Goal: Find specific page/section: Find specific page/section

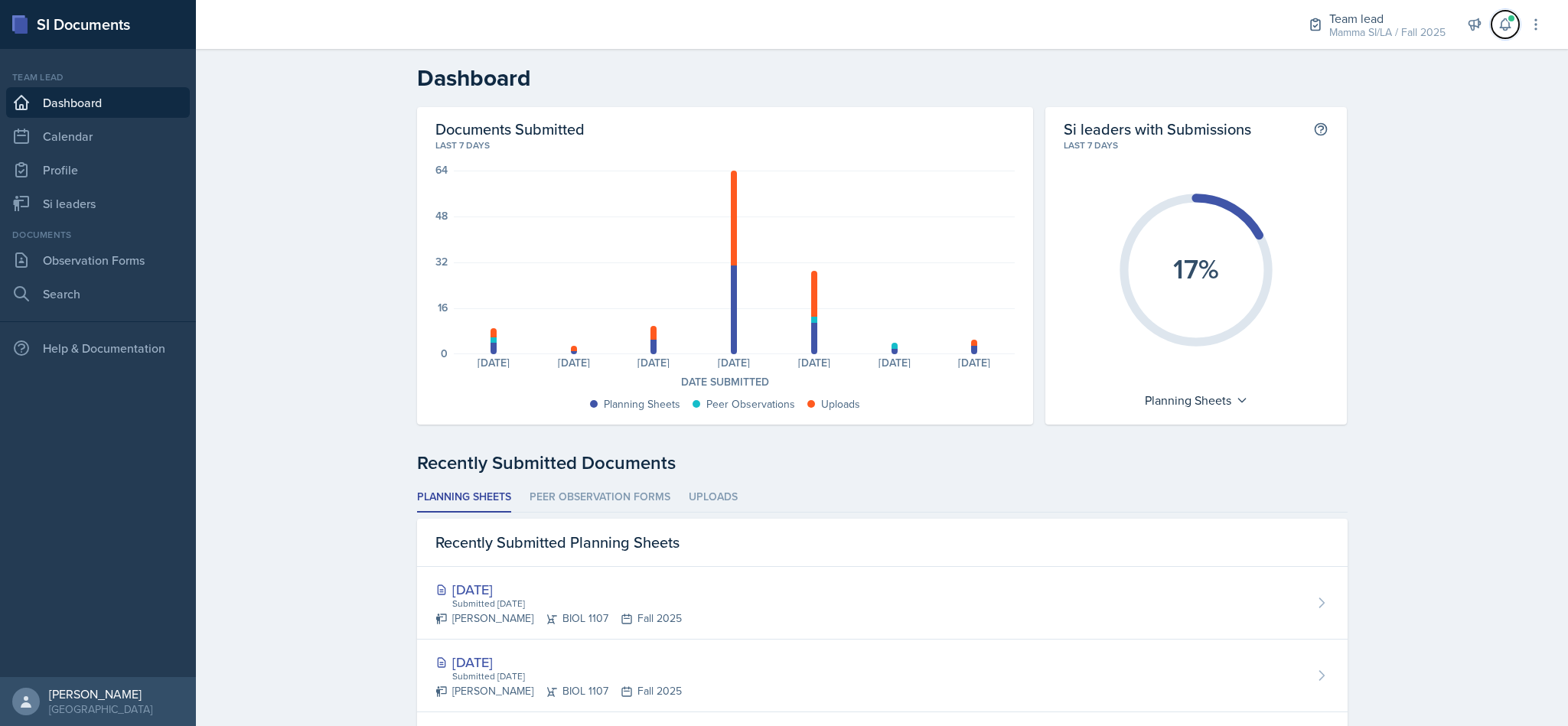
click at [1503, 23] on icon at bounding box center [1505, 24] width 15 height 15
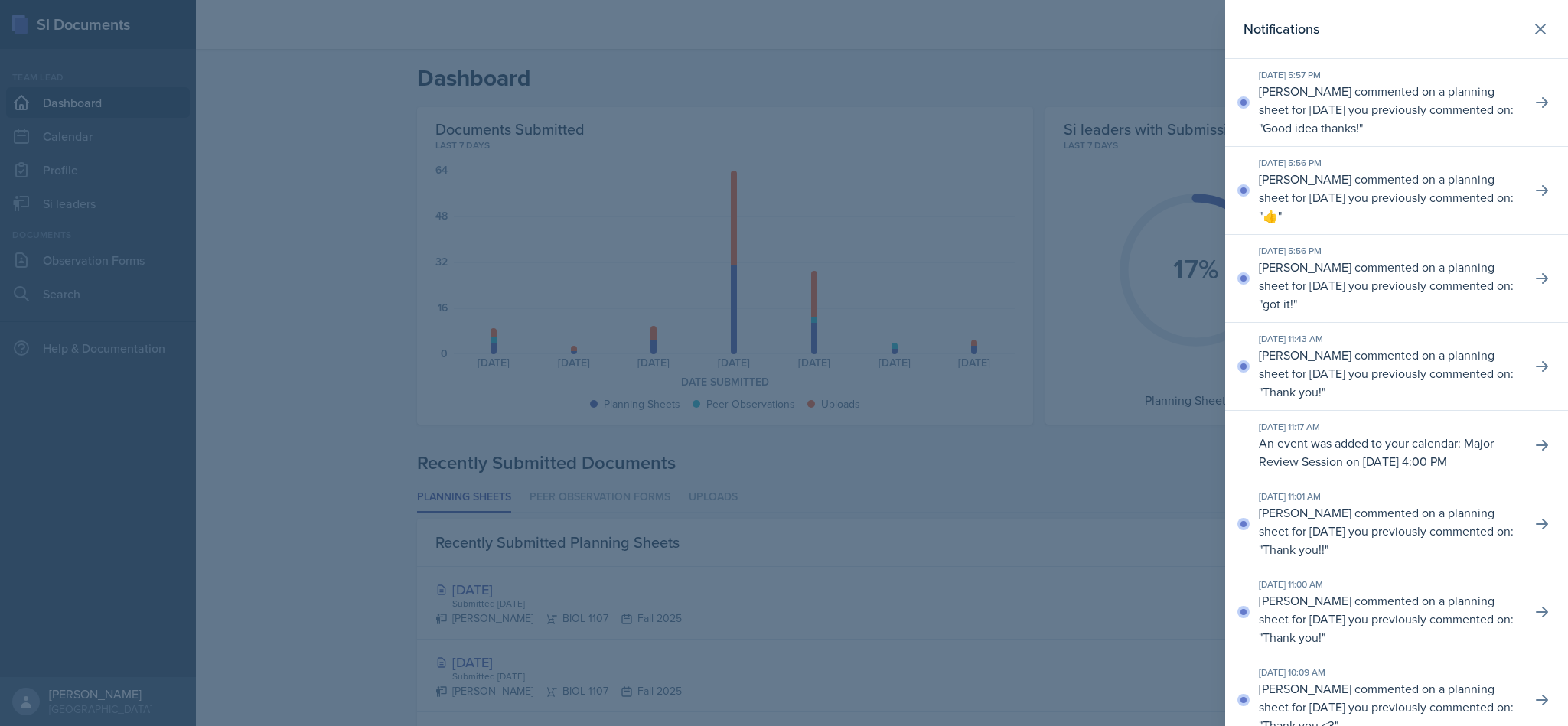
click at [1525, 42] on button at bounding box center [1540, 29] width 31 height 31
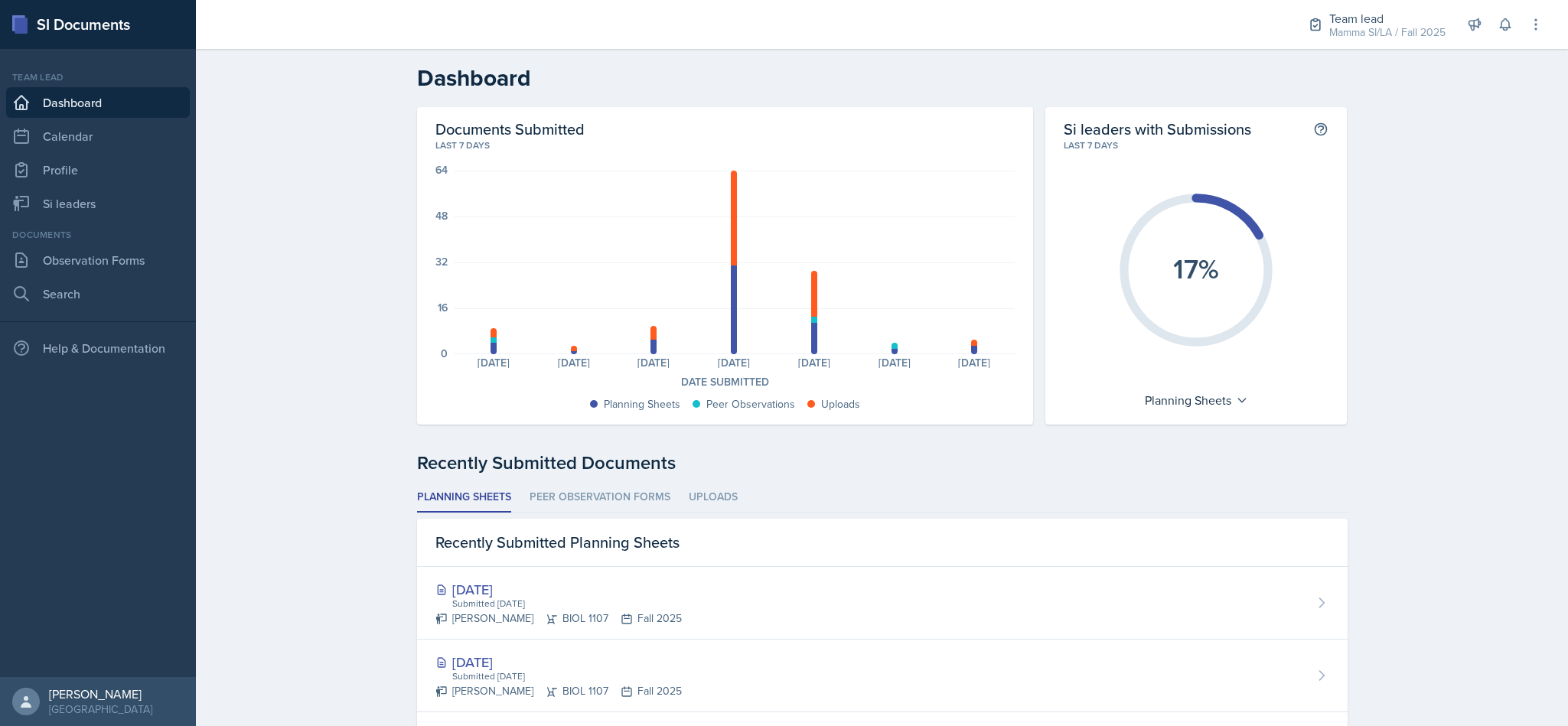
click at [86, 209] on link "Si leaders" at bounding box center [97, 204] width 184 height 31
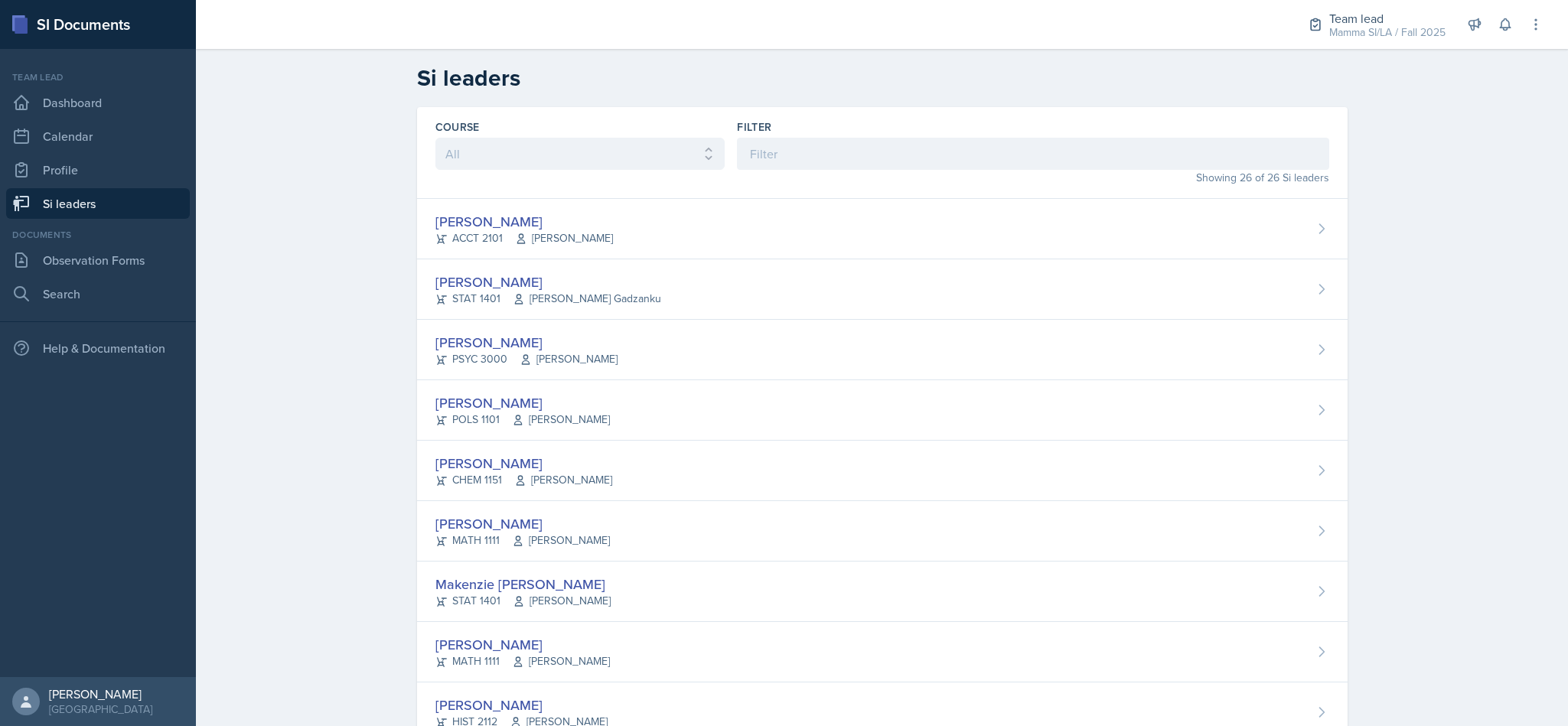
click at [1421, 32] on div "Mamma SI/LA / Fall 2025" at bounding box center [1387, 32] width 117 height 16
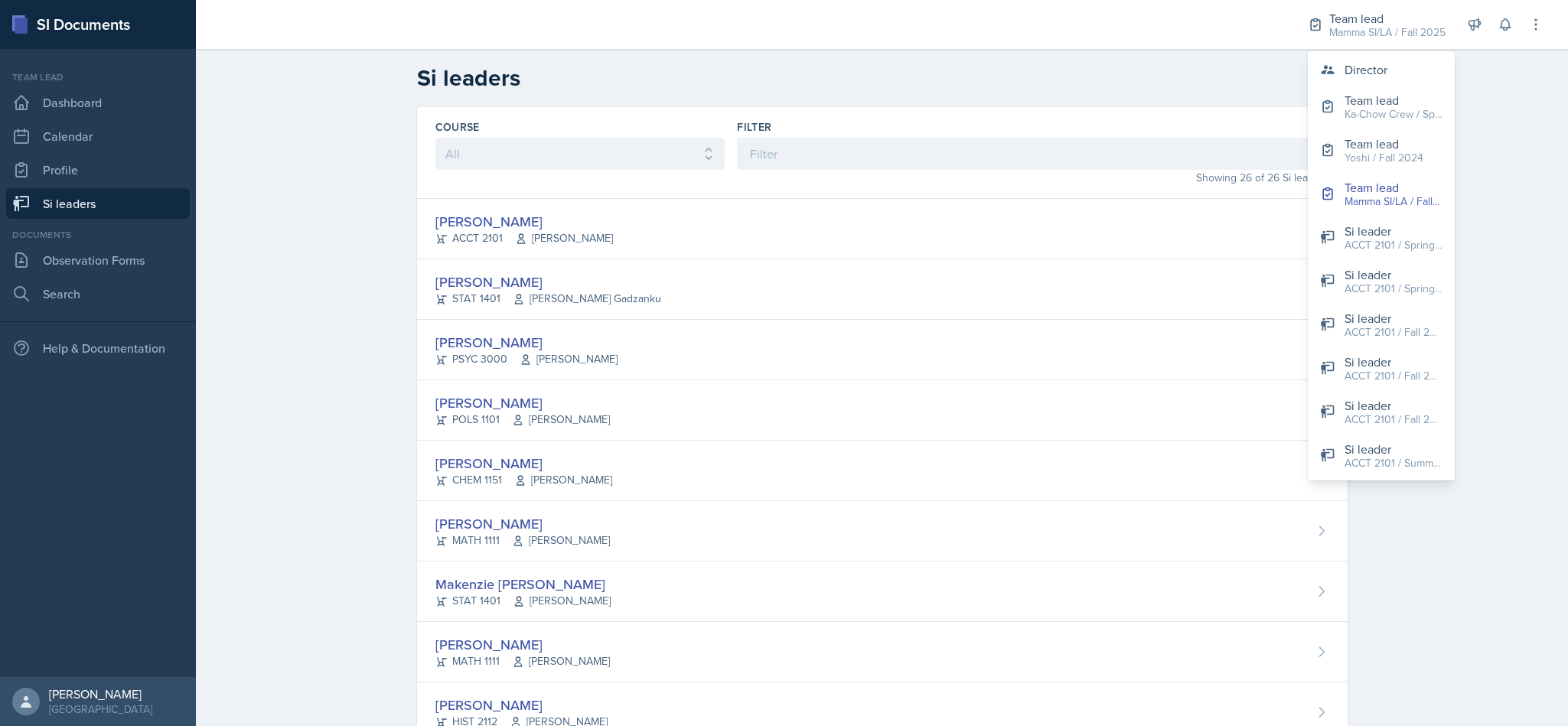
click at [1375, 75] on div "Director" at bounding box center [1366, 70] width 43 height 18
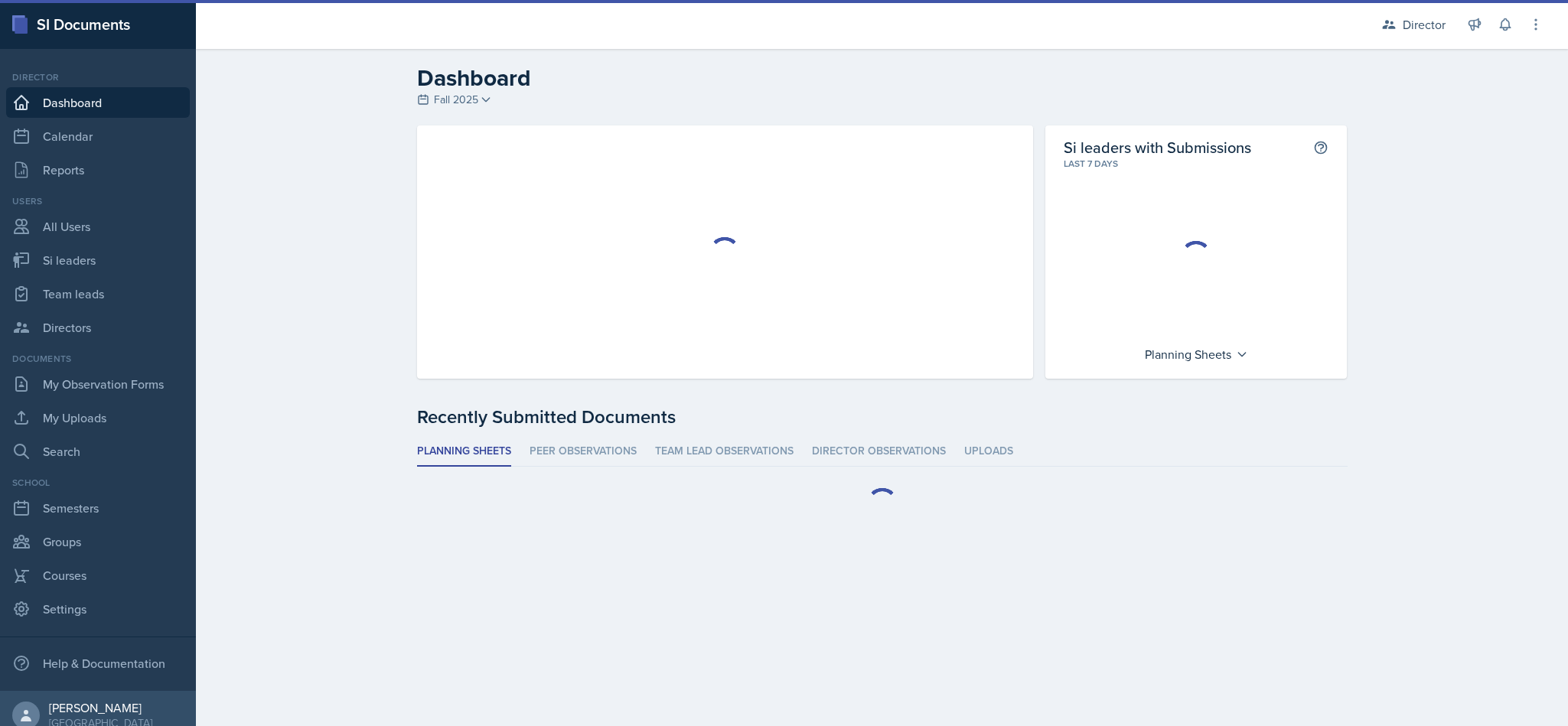
click at [103, 267] on link "Si leaders" at bounding box center [97, 260] width 184 height 31
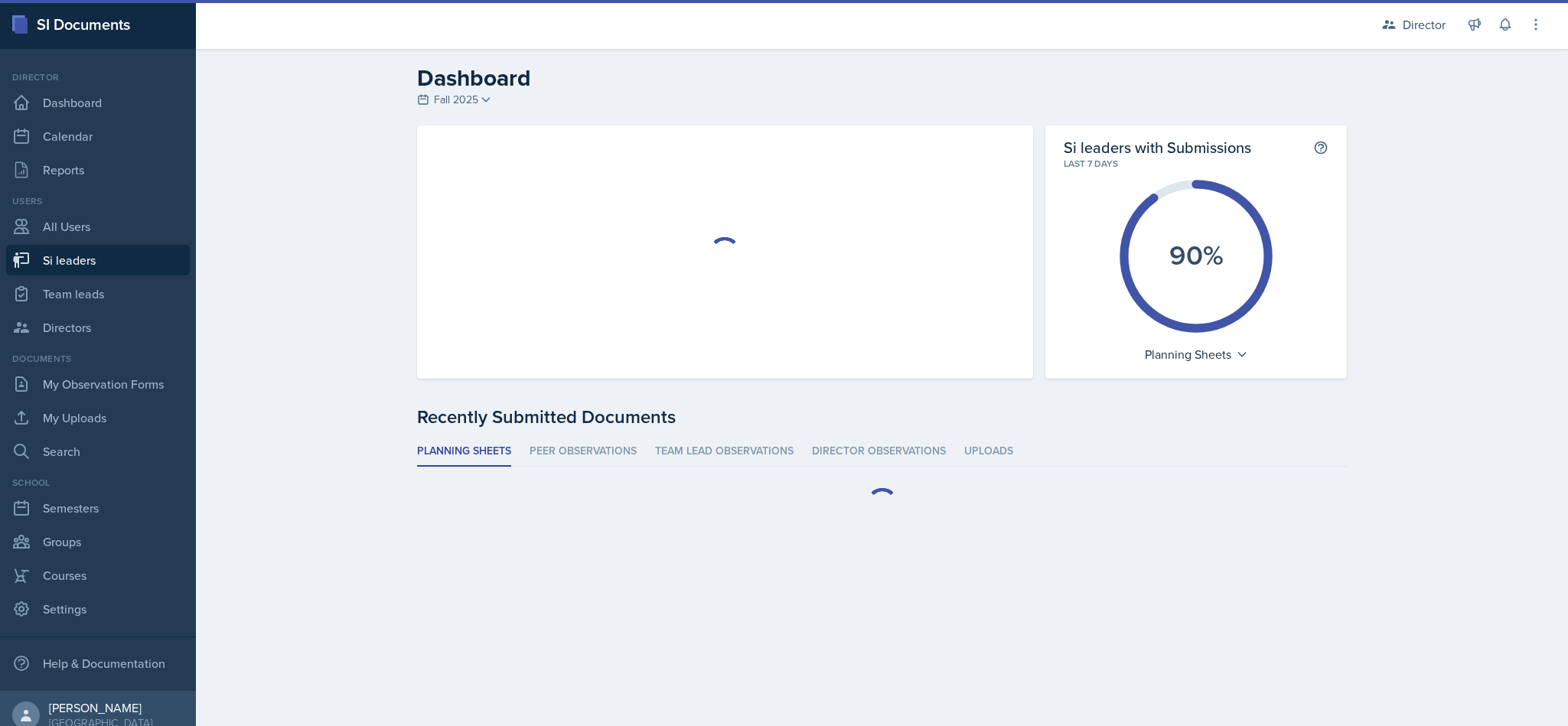
select select "2bed604d-1099-4043-b1bc-2365e8740244"
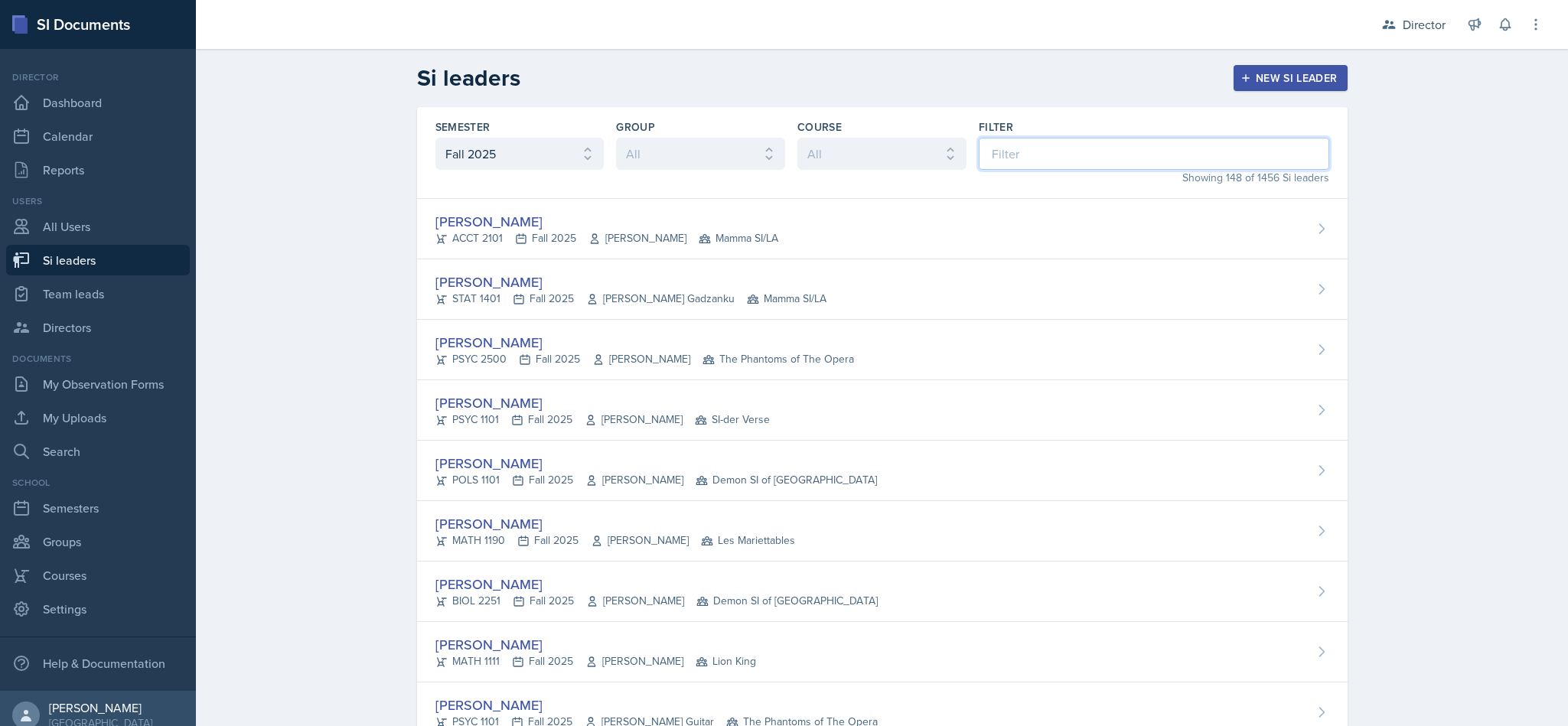
click at [1009, 161] on input at bounding box center [1154, 153] width 350 height 32
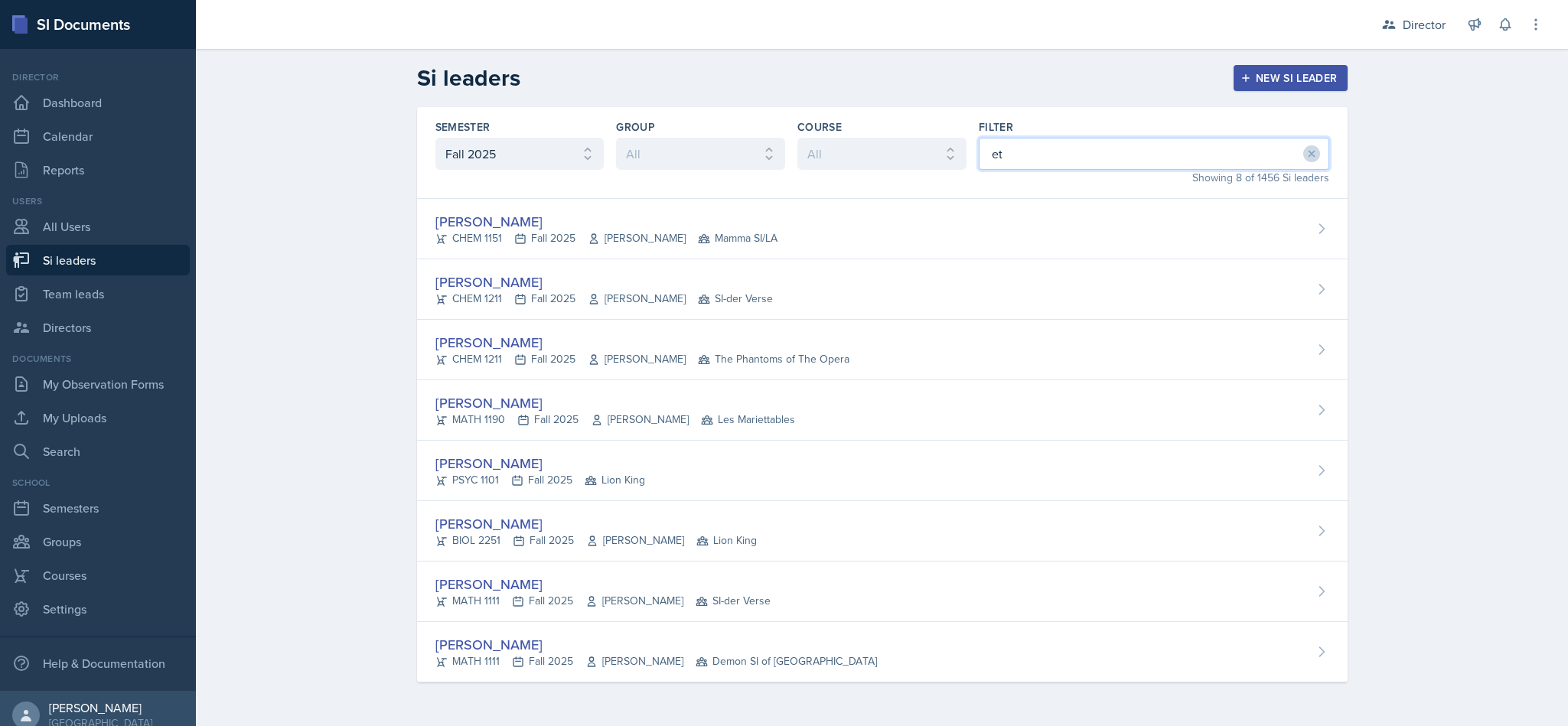
type input "eth"
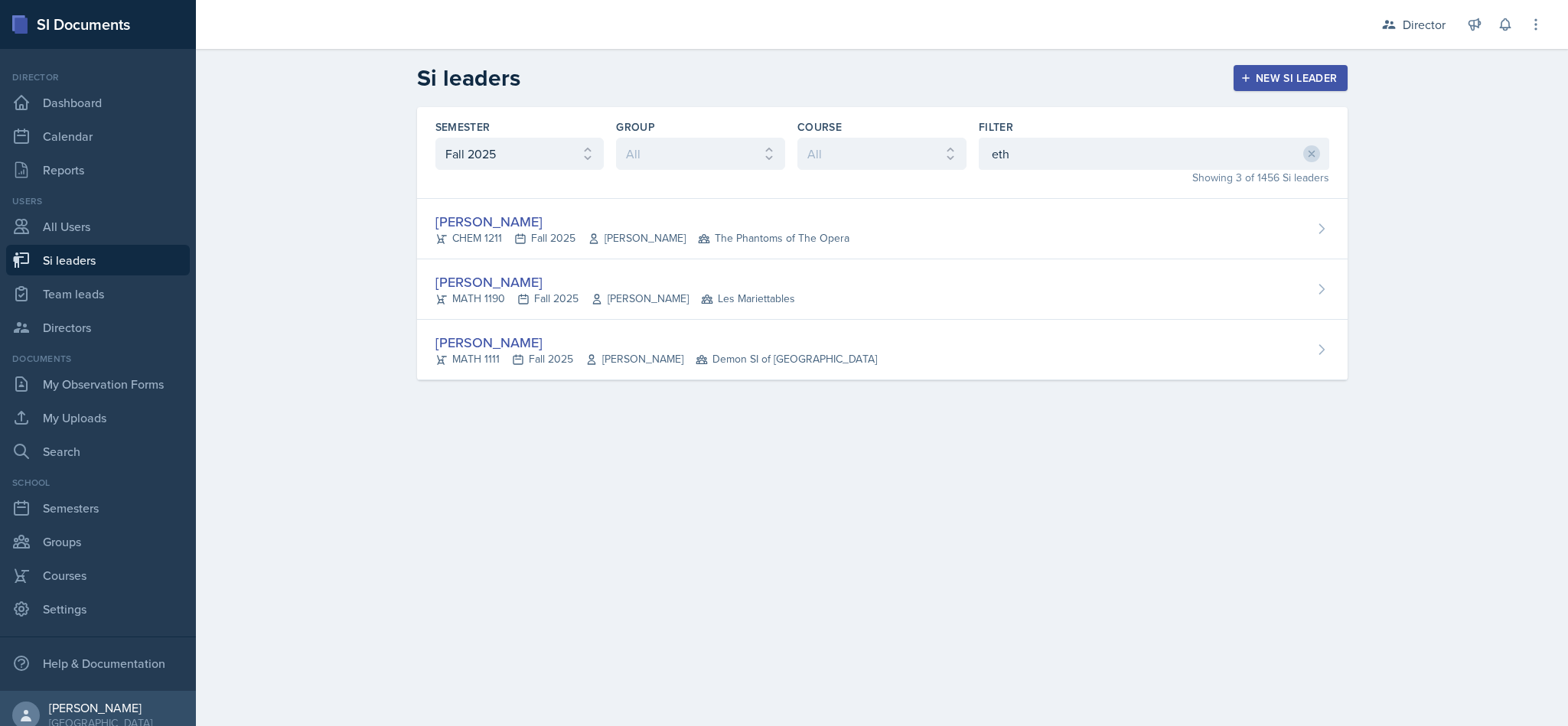
click at [714, 288] on div "[PERSON_NAME]" at bounding box center [615, 282] width 360 height 21
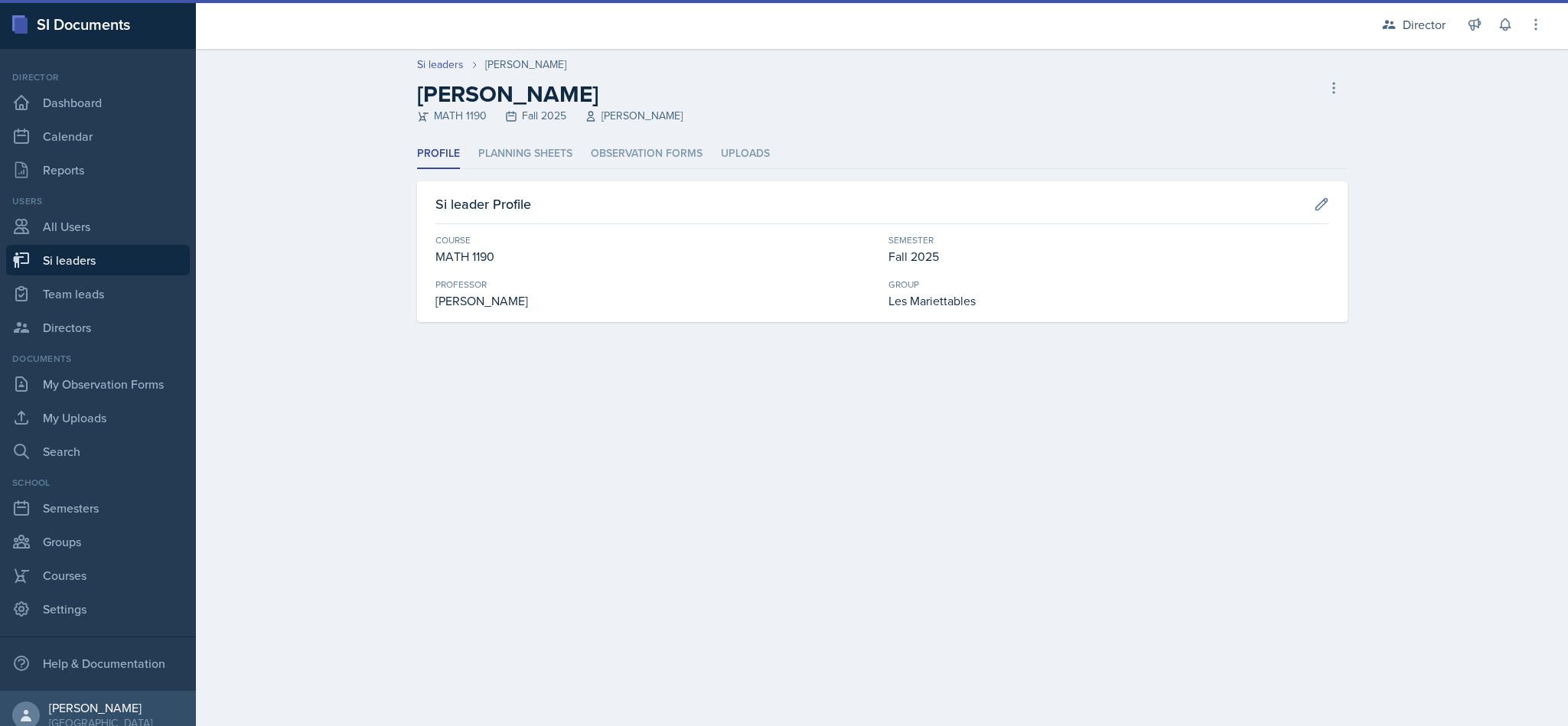
click at [563, 157] on li "Planning Sheets" at bounding box center [525, 154] width 94 height 30
